Goal: Information Seeking & Learning: Learn about a topic

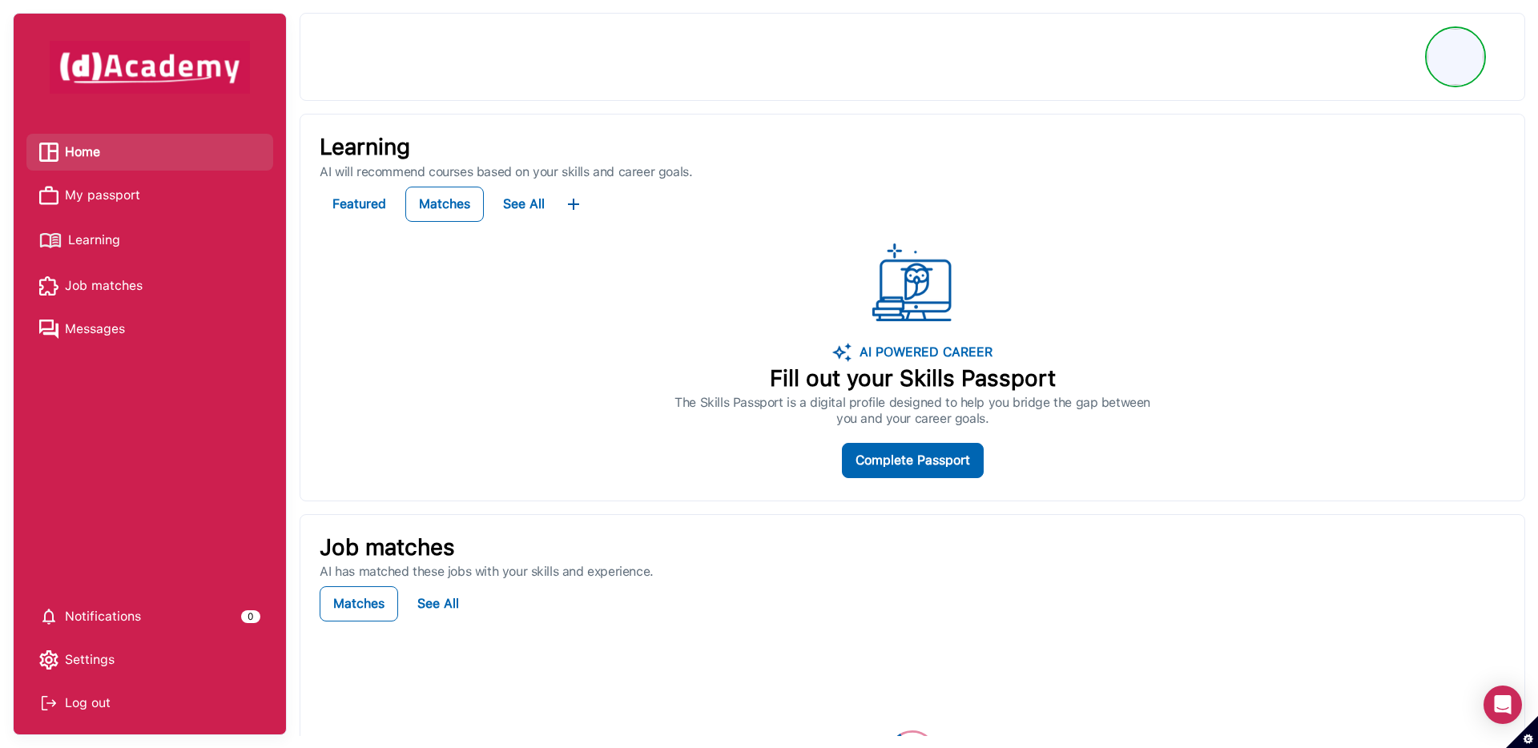
click at [96, 248] on span "Learning" at bounding box center [94, 240] width 52 height 24
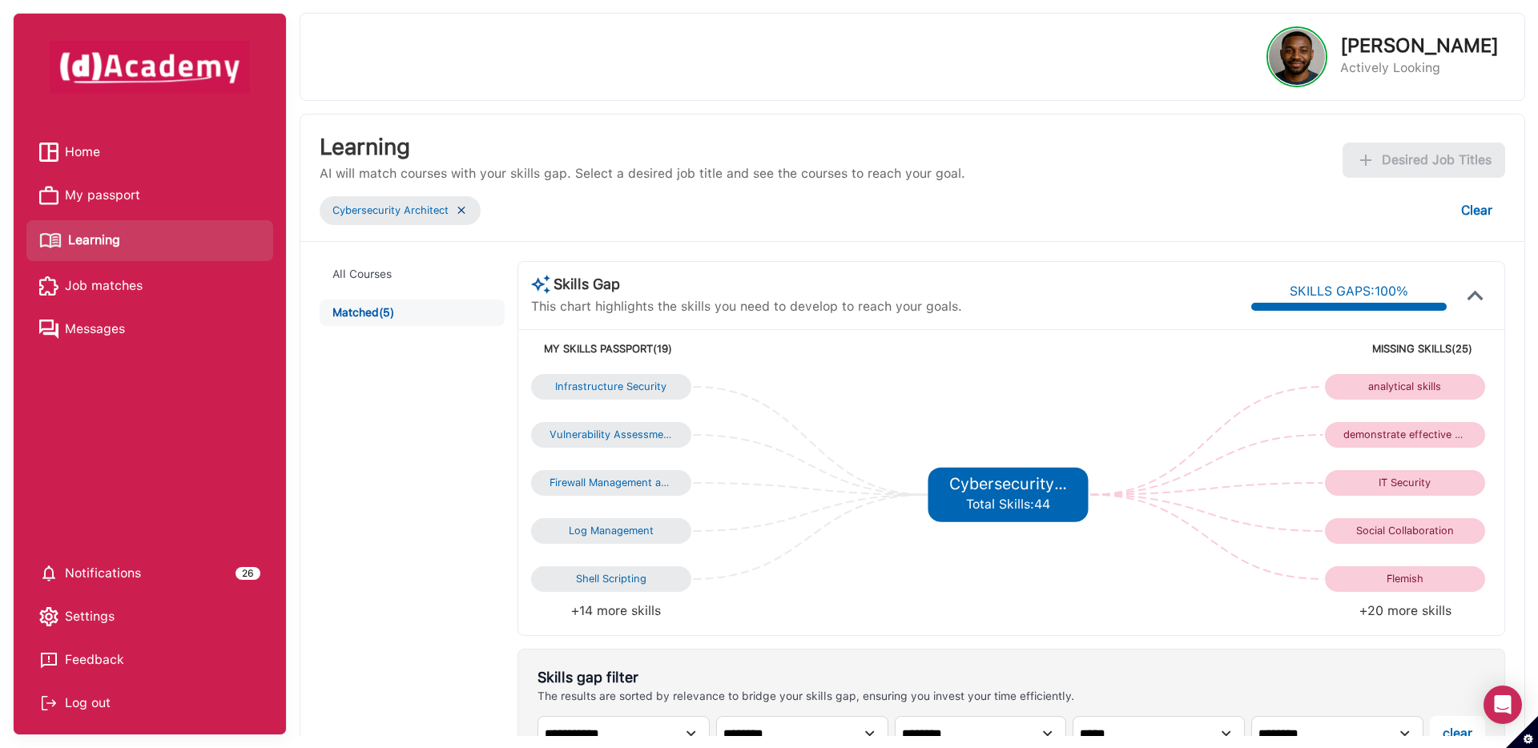
click at [463, 208] on img at bounding box center [461, 211] width 13 height 14
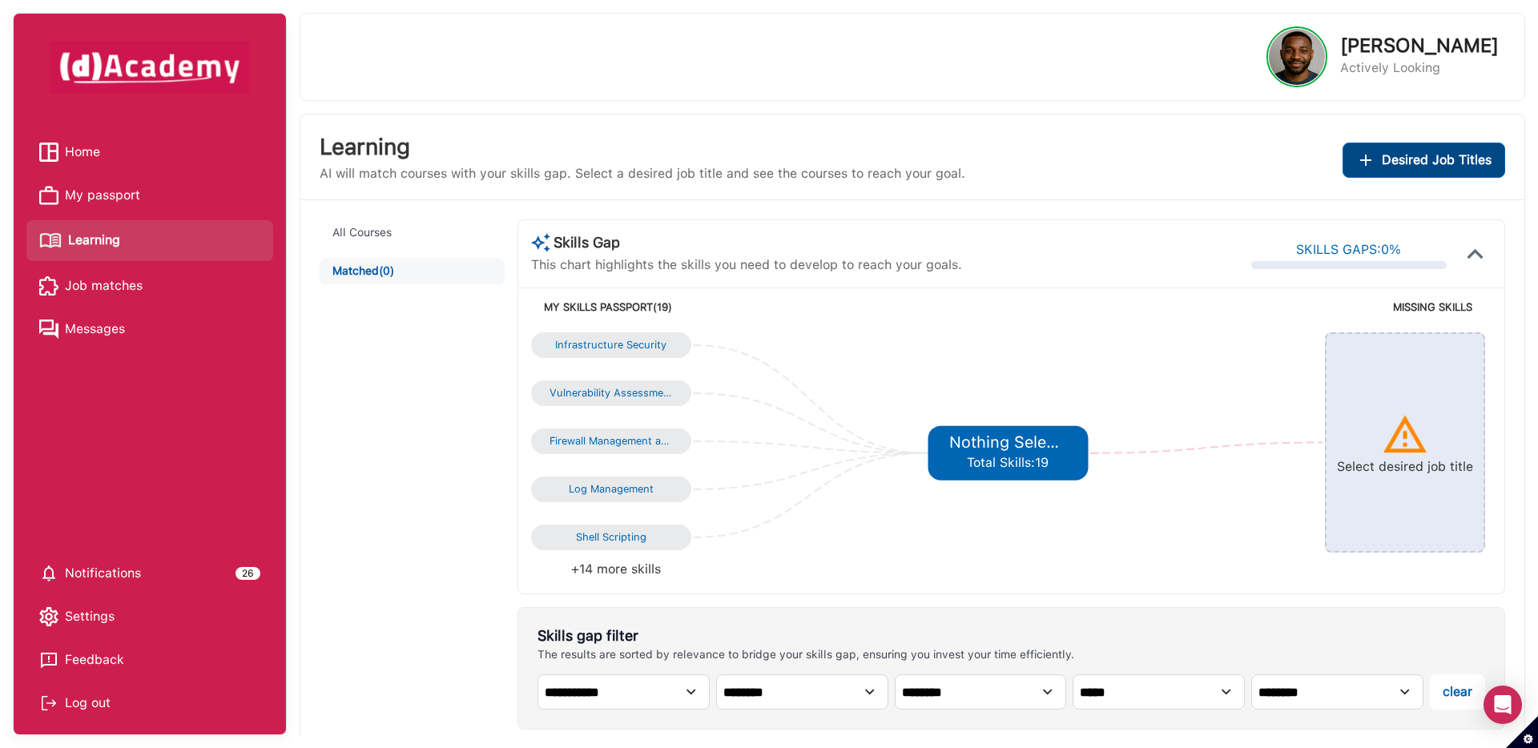
click at [1364, 163] on img "Add desired job titles" at bounding box center [1365, 160] width 19 height 19
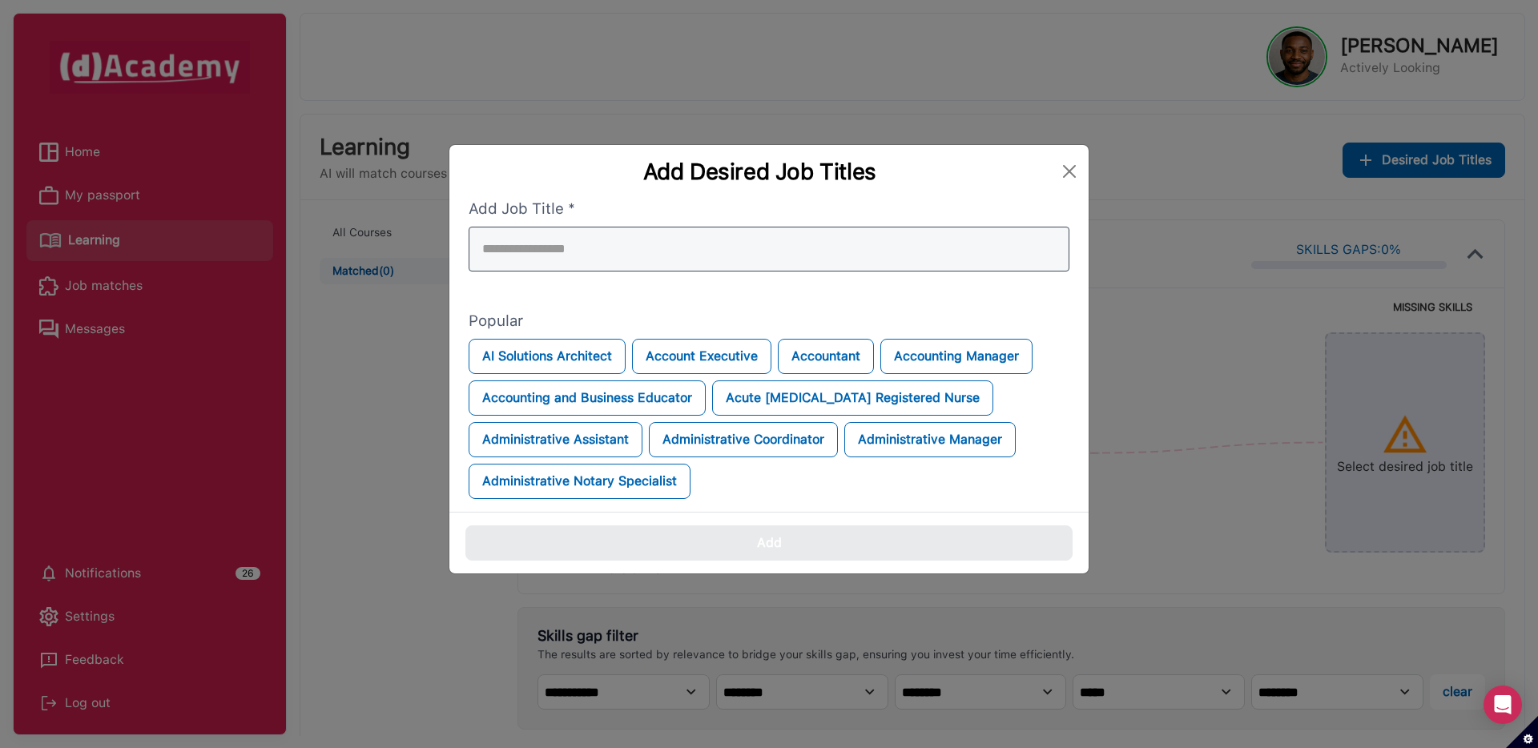
click at [726, 264] on div at bounding box center [769, 249] width 601 height 45
click at [726, 263] on input "search" at bounding box center [769, 249] width 601 height 45
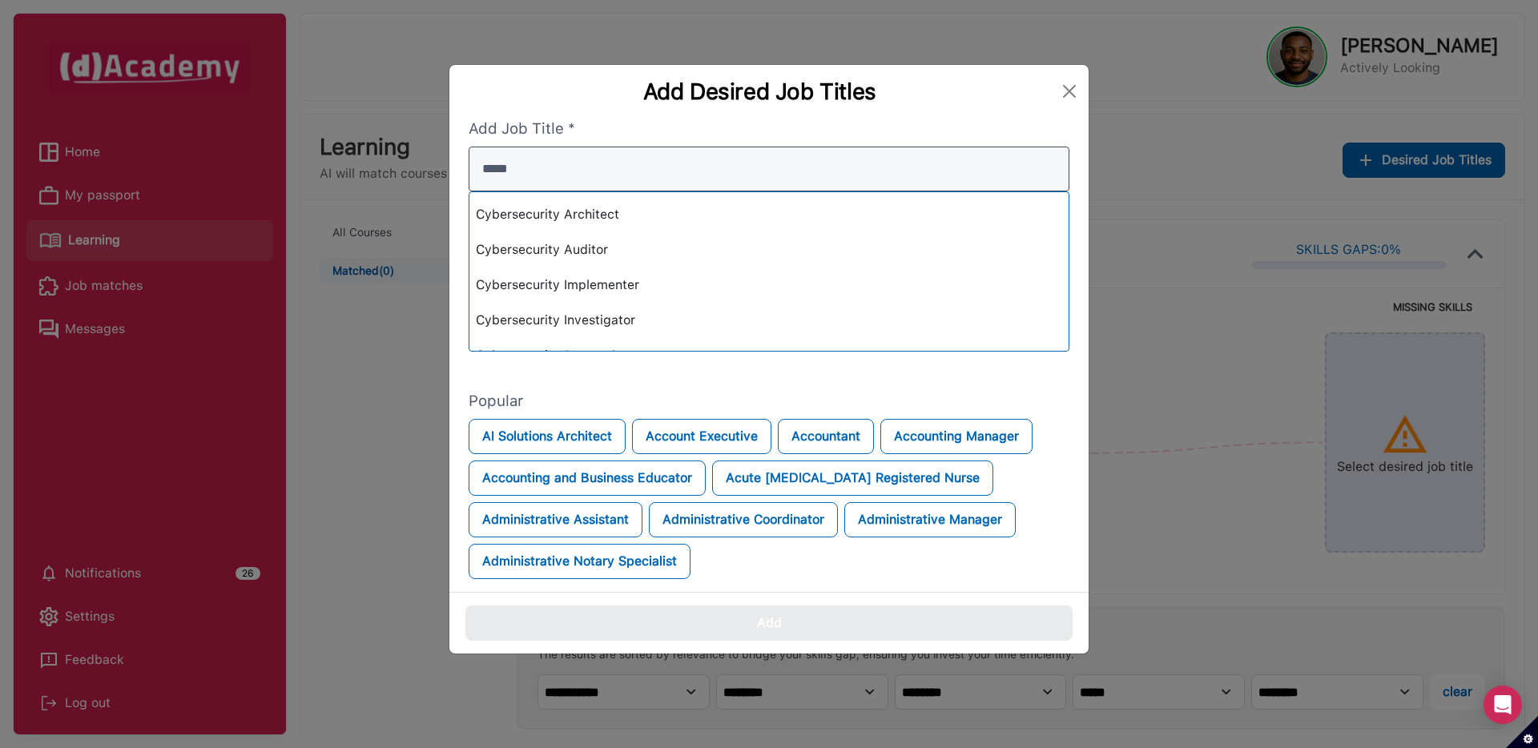
scroll to position [111, 0]
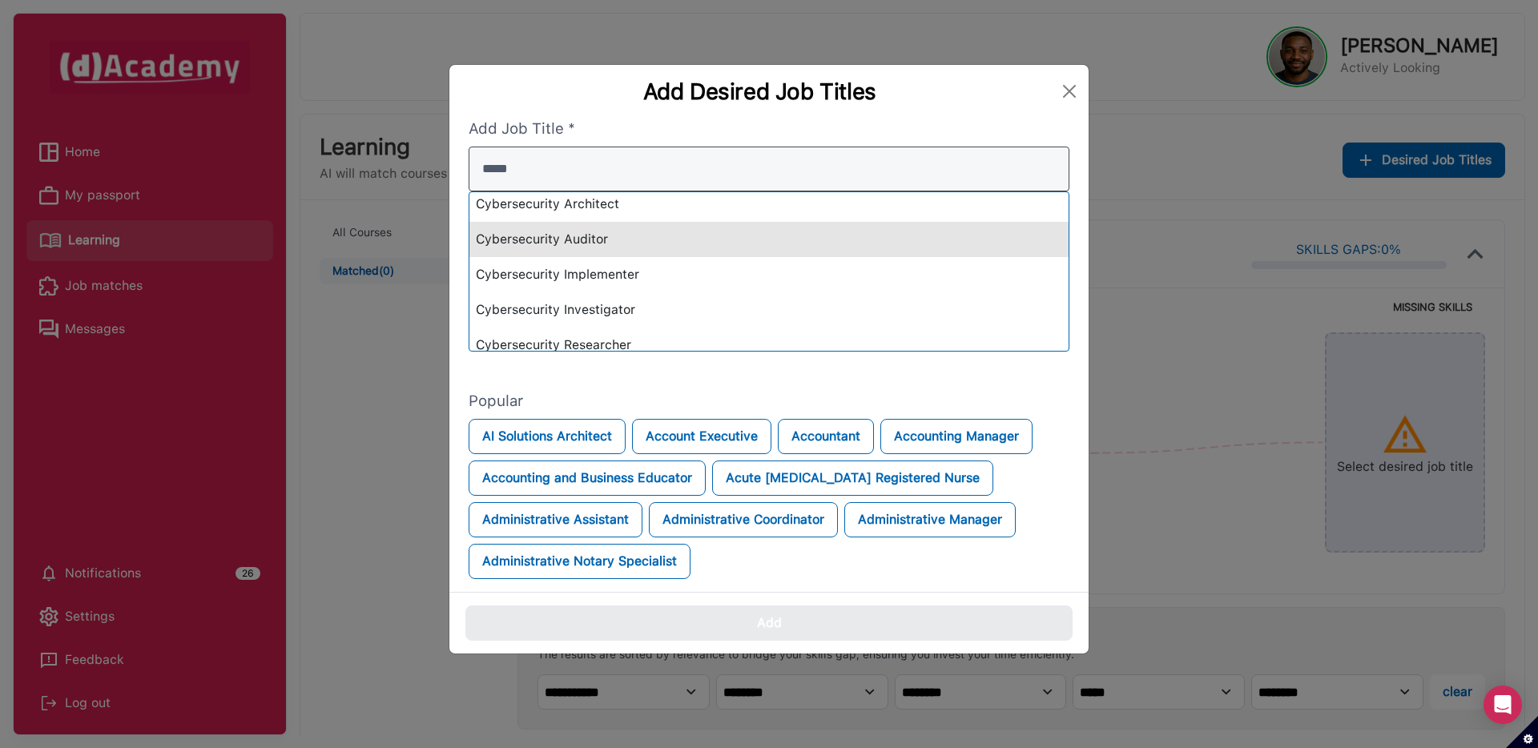
type input "*****"
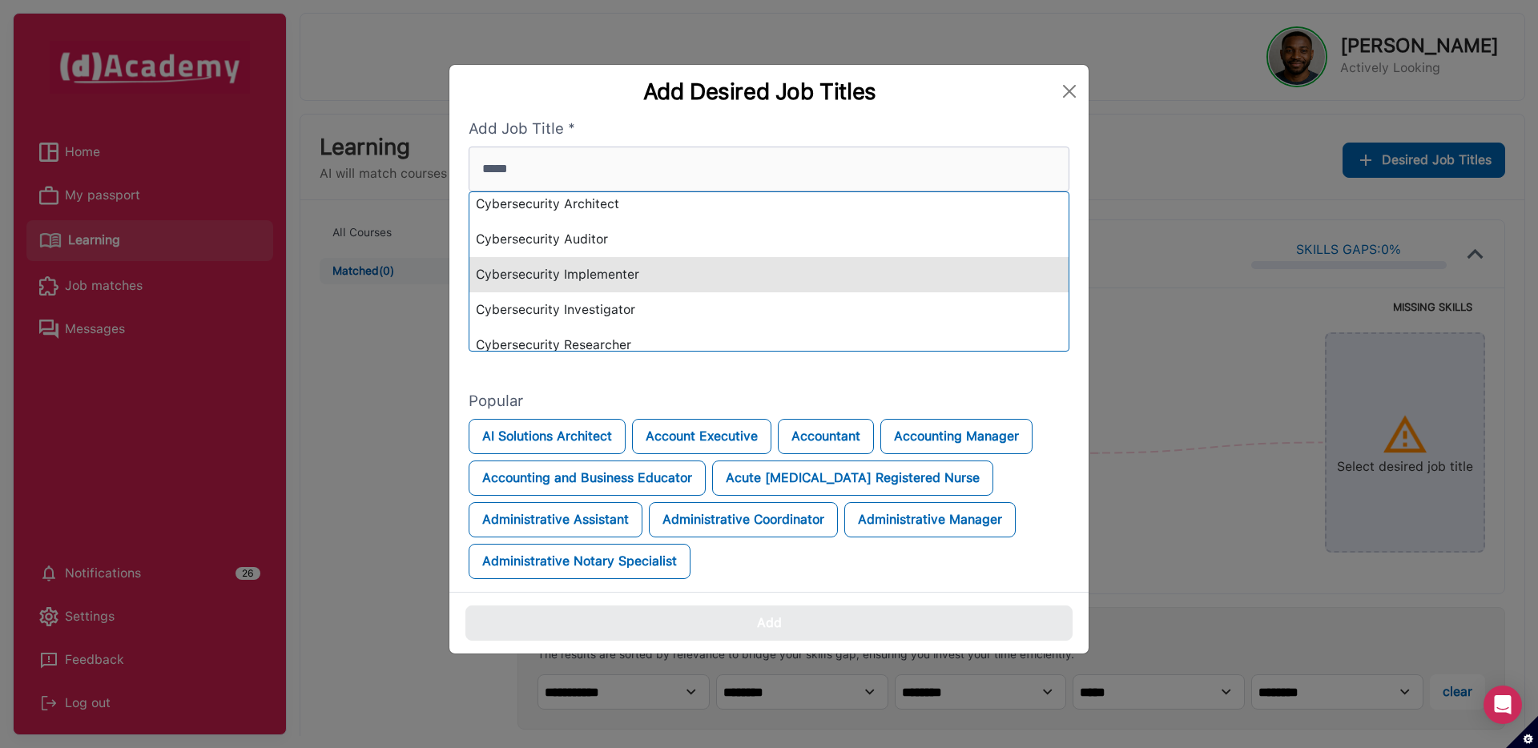
click at [702, 278] on div "Cybersecurity Implementer" at bounding box center [769, 274] width 599 height 35
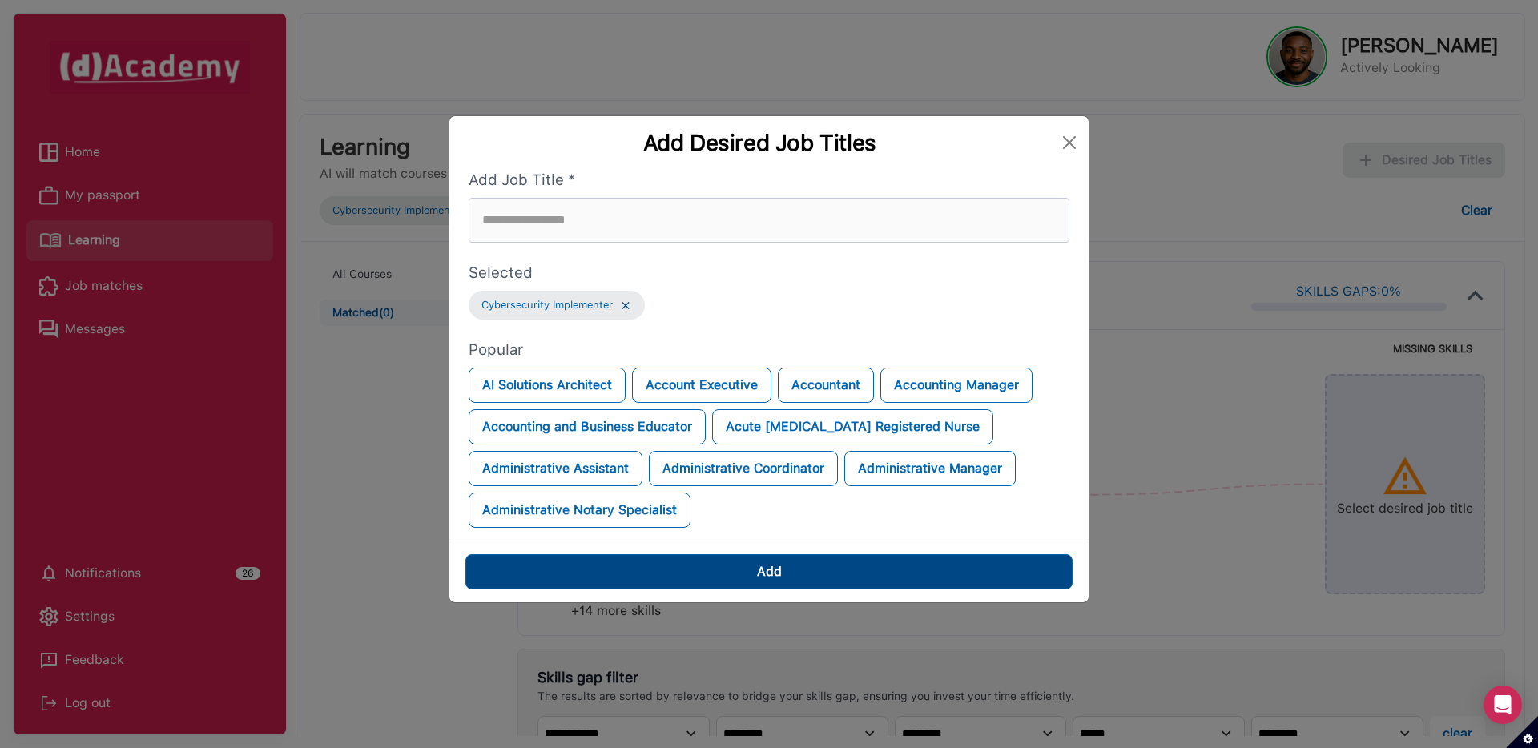
click at [706, 588] on button "Add" at bounding box center [769, 571] width 607 height 35
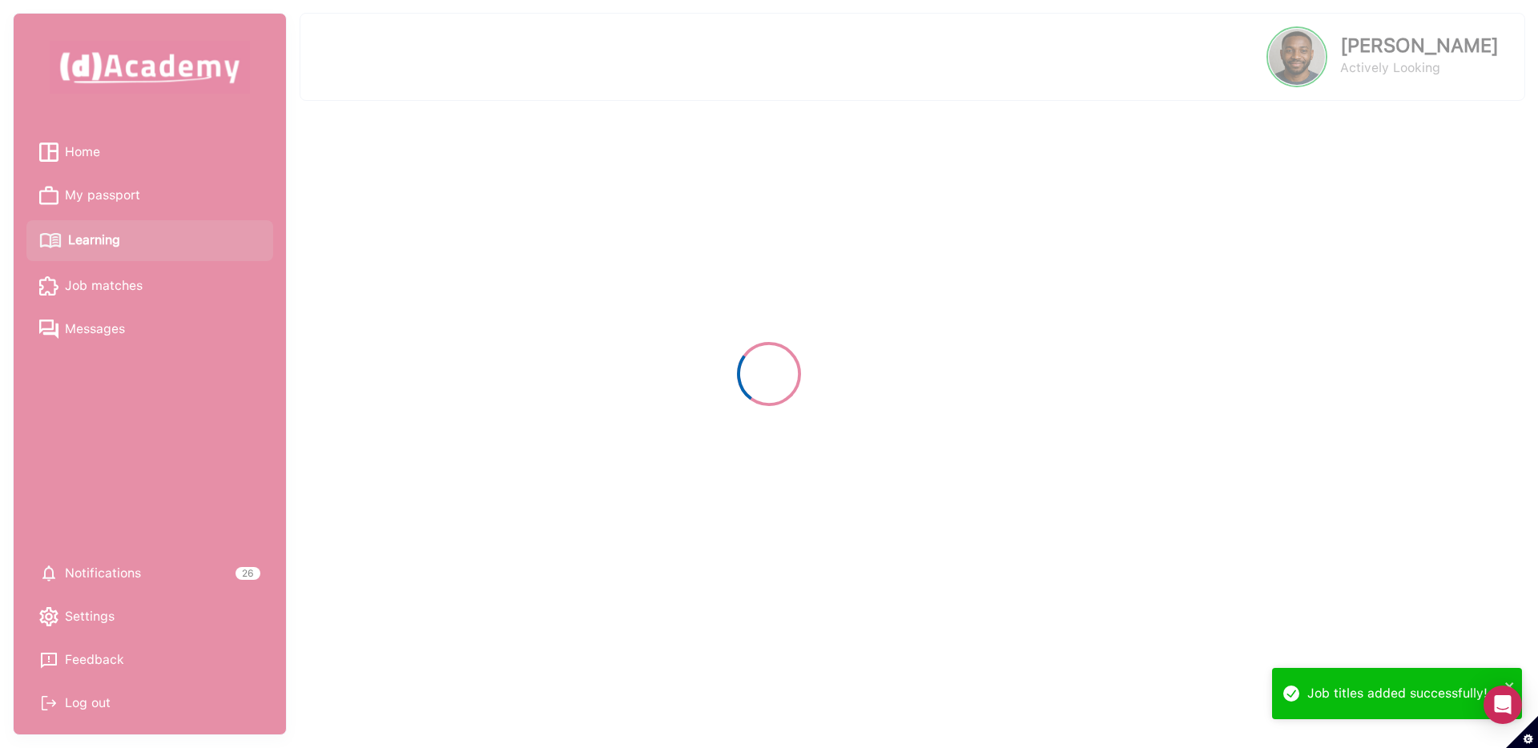
click at [707, 582] on div at bounding box center [769, 374] width 1538 height 748
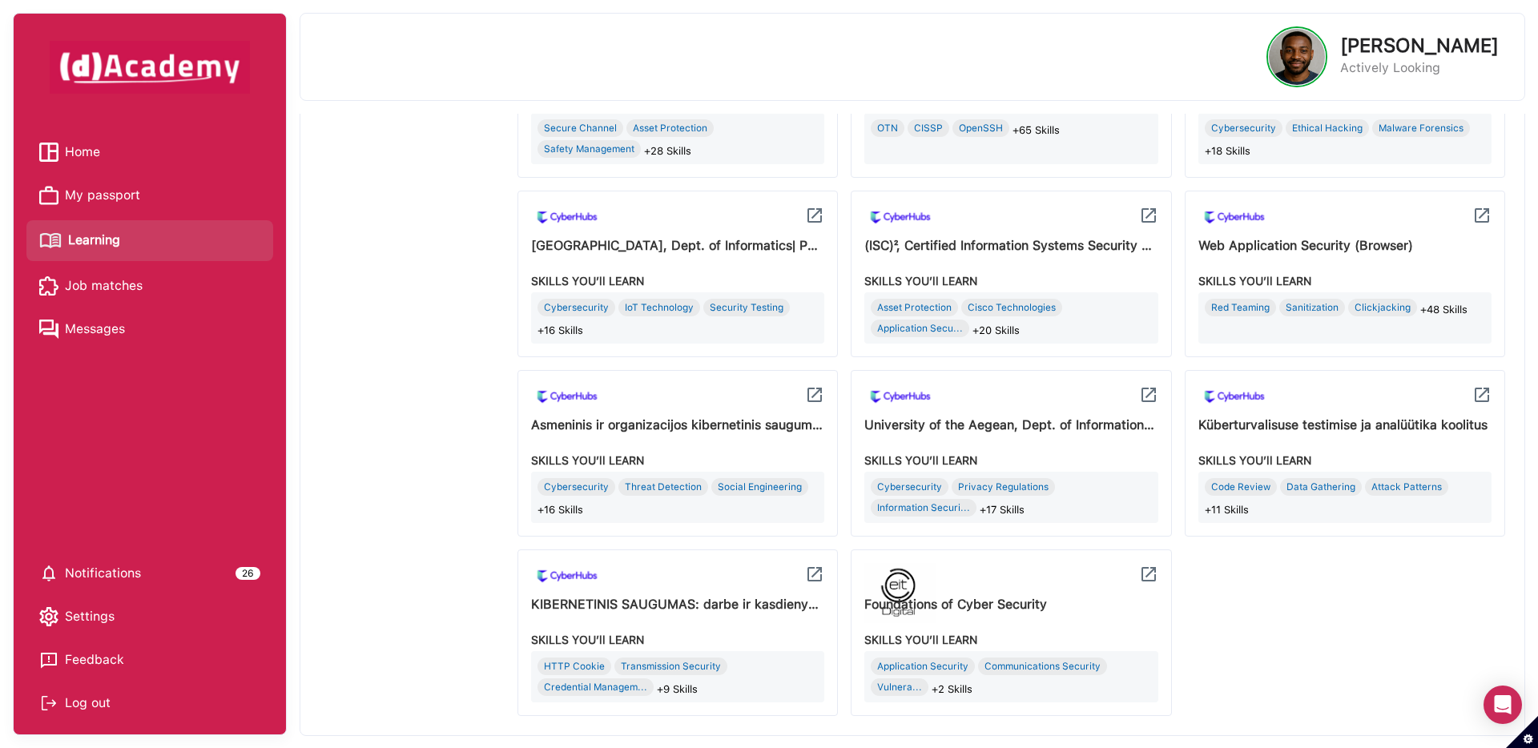
scroll to position [773, 0]
click at [91, 712] on div "Log out" at bounding box center [149, 703] width 221 height 24
